Goal: Find specific page/section: Find specific page/section

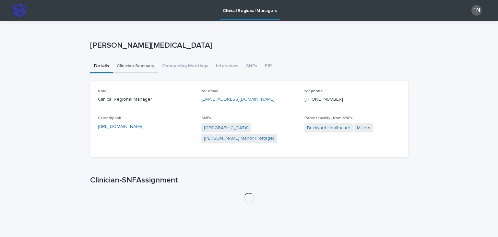
click at [129, 70] on button "Clinician Summary" at bounding box center [135, 67] width 45 height 14
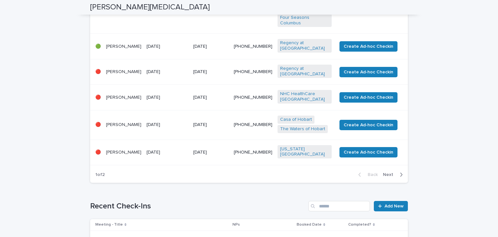
scroll to position [366, 0]
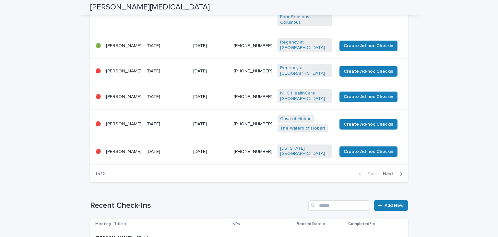
click at [167, 165] on td "[DATE]" at bounding box center [167, 152] width 47 height 26
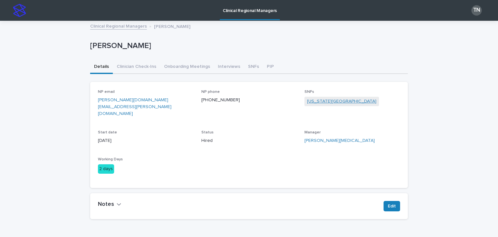
click at [337, 102] on link "[US_STATE][GEOGRAPHIC_DATA]" at bounding box center [341, 101] width 69 height 7
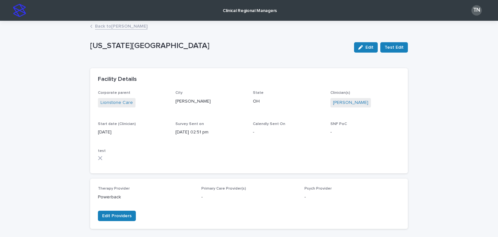
click at [120, 27] on link "Back to [PERSON_NAME]" at bounding box center [121, 25] width 53 height 7
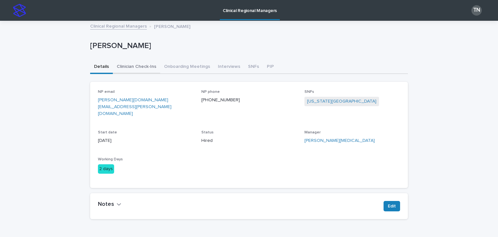
click at [135, 66] on button "Clinician Check-Ins" at bounding box center [136, 67] width 47 height 14
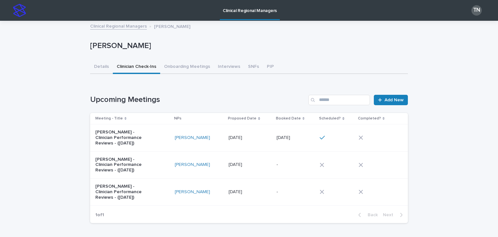
click at [115, 27] on link "Clinical Regional Managers" at bounding box center [118, 25] width 57 height 7
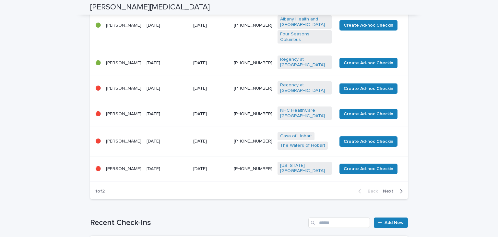
scroll to position [349, 0]
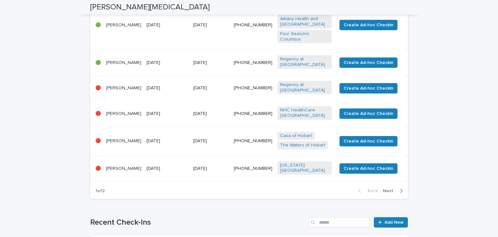
click at [389, 193] on span "Next" at bounding box center [390, 191] width 14 height 5
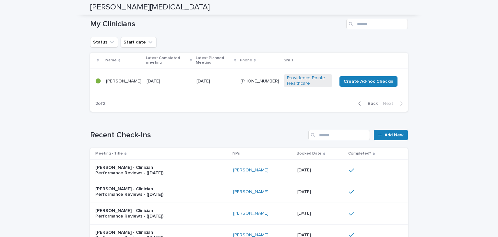
scroll to position [0, 0]
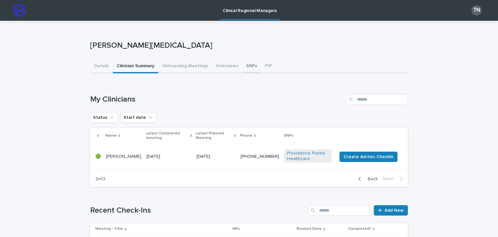
click at [248, 64] on button "SNFs" at bounding box center [251, 67] width 19 height 14
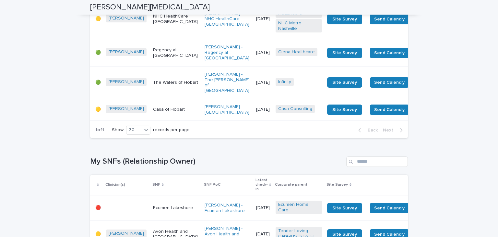
scroll to position [569, 0]
